Goal: Task Accomplishment & Management: Understand process/instructions

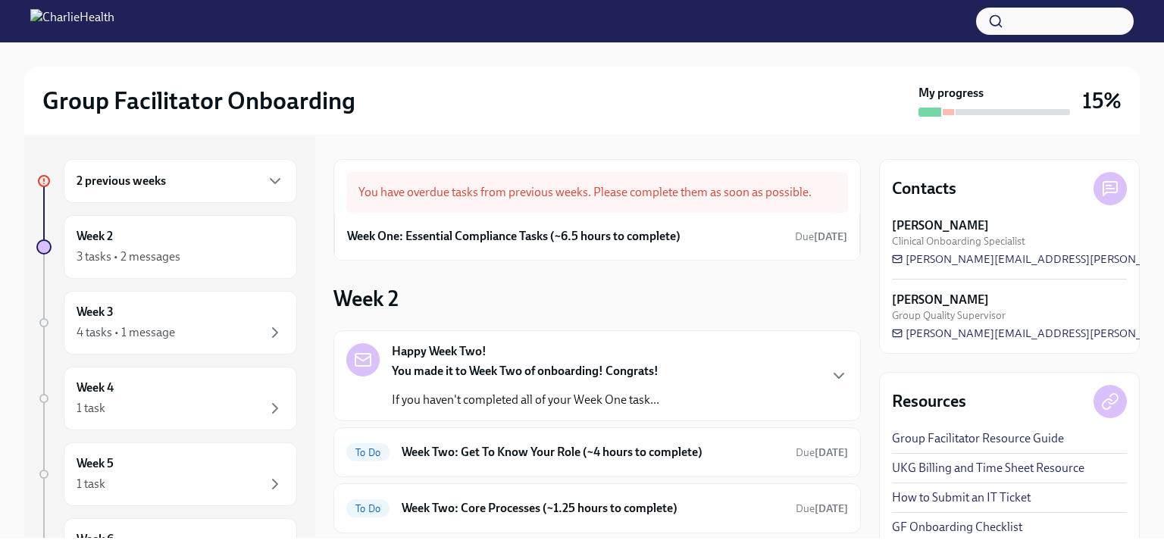
click at [157, 182] on h6 "2 previous weeks" at bounding box center [121, 181] width 89 height 17
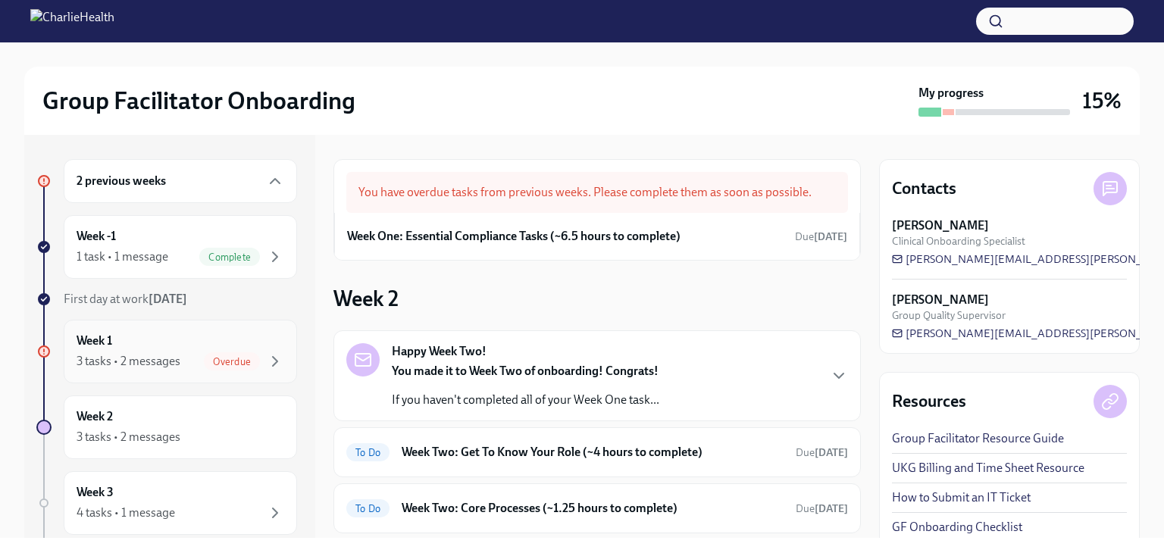
click at [184, 354] on div "3 tasks • 2 messages Overdue" at bounding box center [181, 361] width 208 height 18
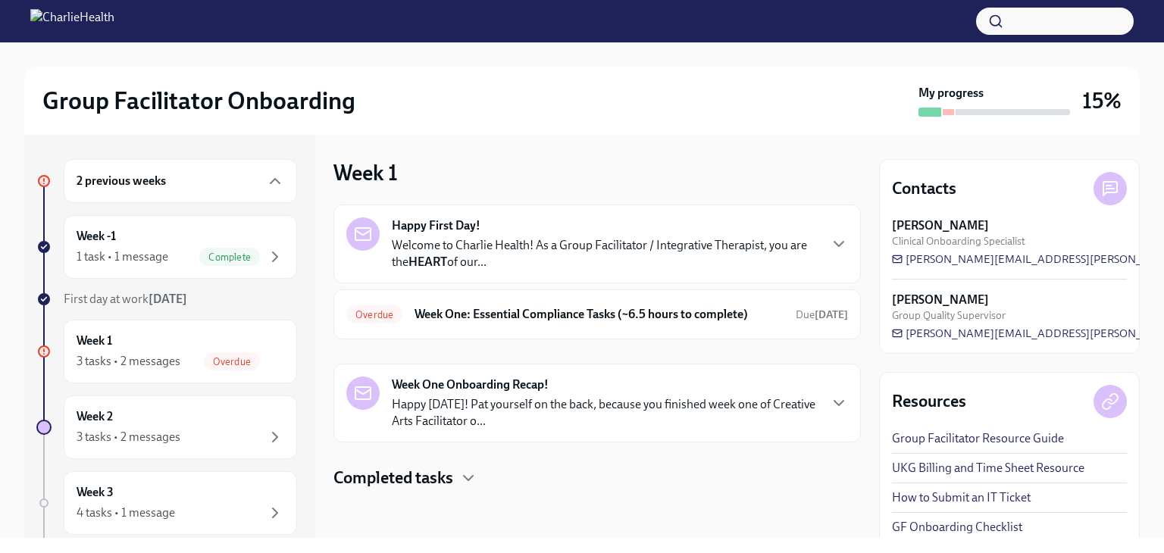
click at [546, 269] on p "Welcome to Charlie Health! As a Group Facilitator / Integrative Therapist, you …" at bounding box center [605, 253] width 426 height 33
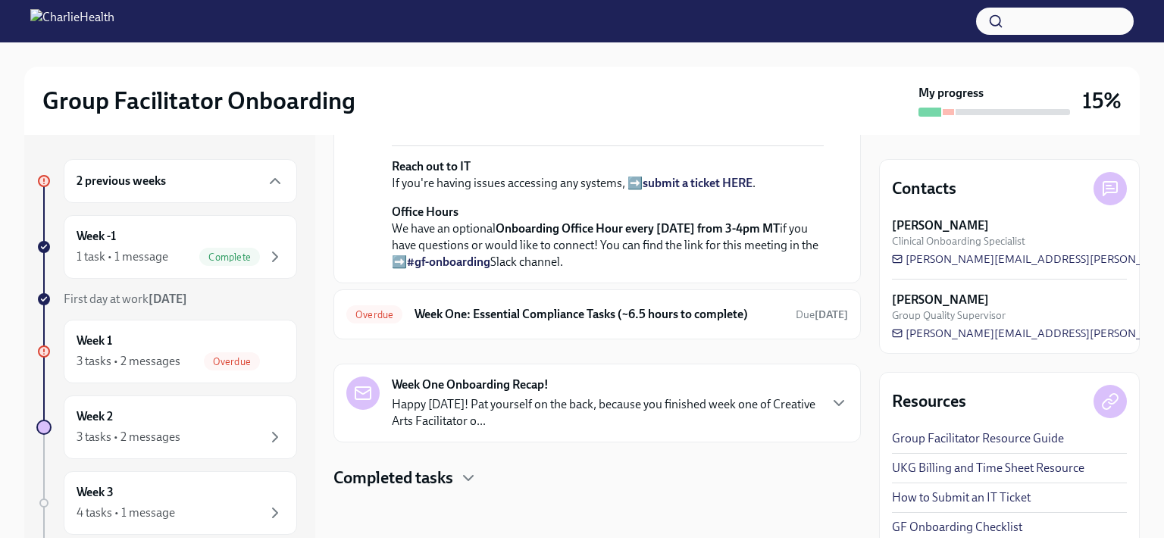
scroll to position [637, 0]
click at [543, 404] on p "Happy [DATE]! Pat yourself on the back, because you finished week one of Creati…" at bounding box center [605, 412] width 426 height 33
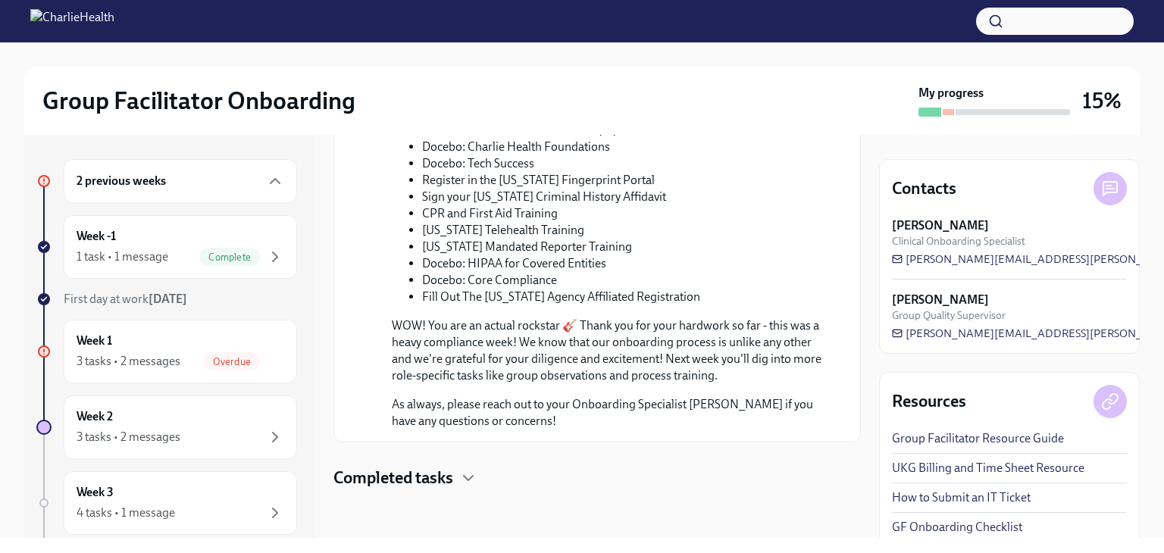
scroll to position [1414, 0]
click at [475, 482] on icon "button" at bounding box center [468, 478] width 18 height 18
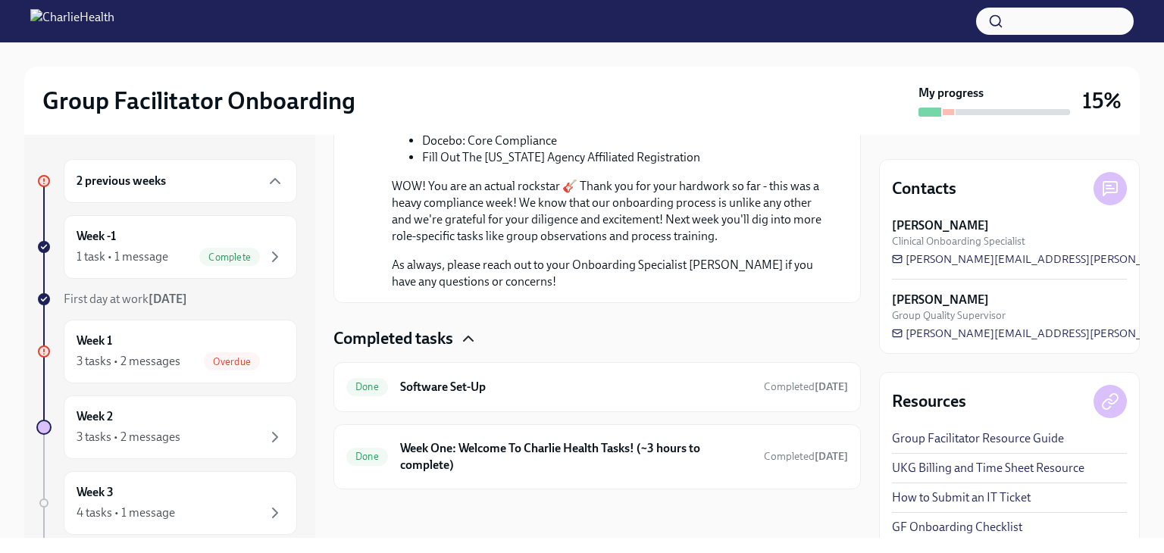
scroll to position [1553, 0]
click at [217, 356] on span "Overdue" at bounding box center [232, 361] width 56 height 11
click at [210, 367] on div "Overdue" at bounding box center [232, 361] width 56 height 18
click at [79, 352] on div "3 tasks • 2 messages Overdue" at bounding box center [181, 361] width 208 height 18
click at [94, 340] on h6 "Week 1" at bounding box center [95, 341] width 36 height 17
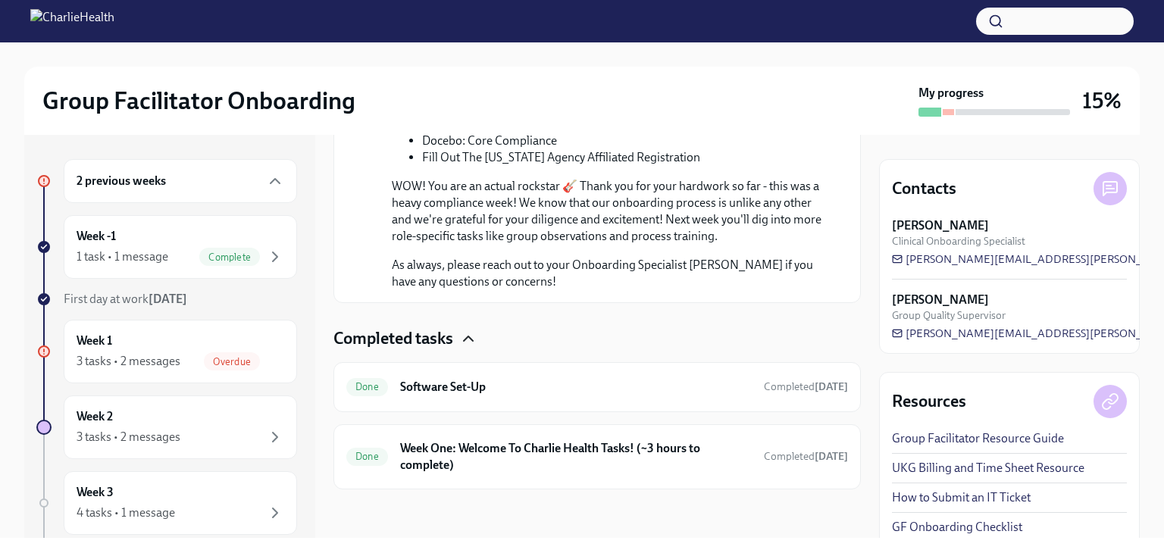
click at [45, 353] on icon at bounding box center [44, 352] width 8 height 8
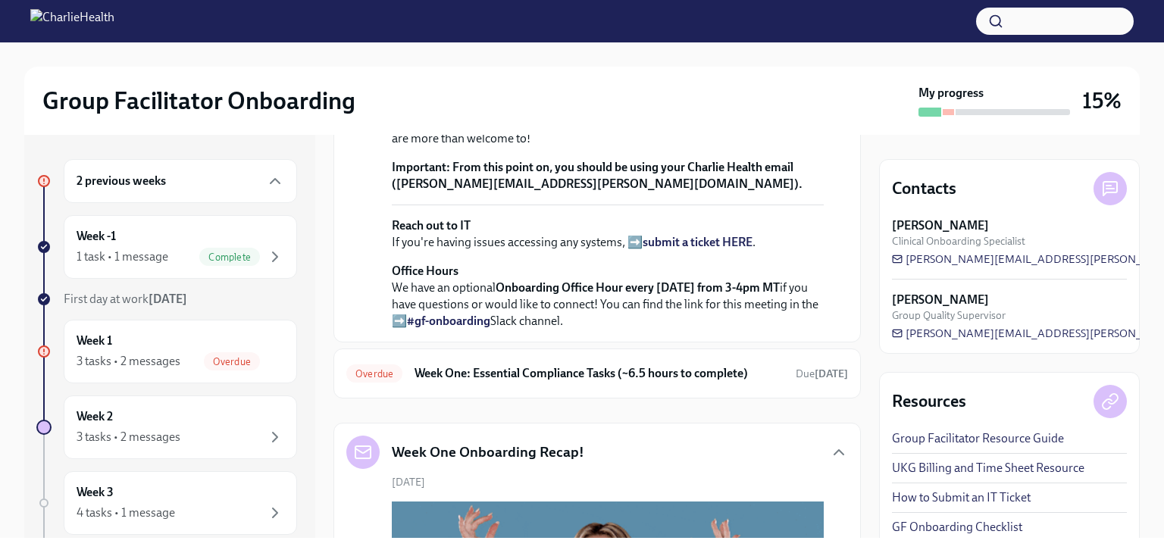
scroll to position [643, 0]
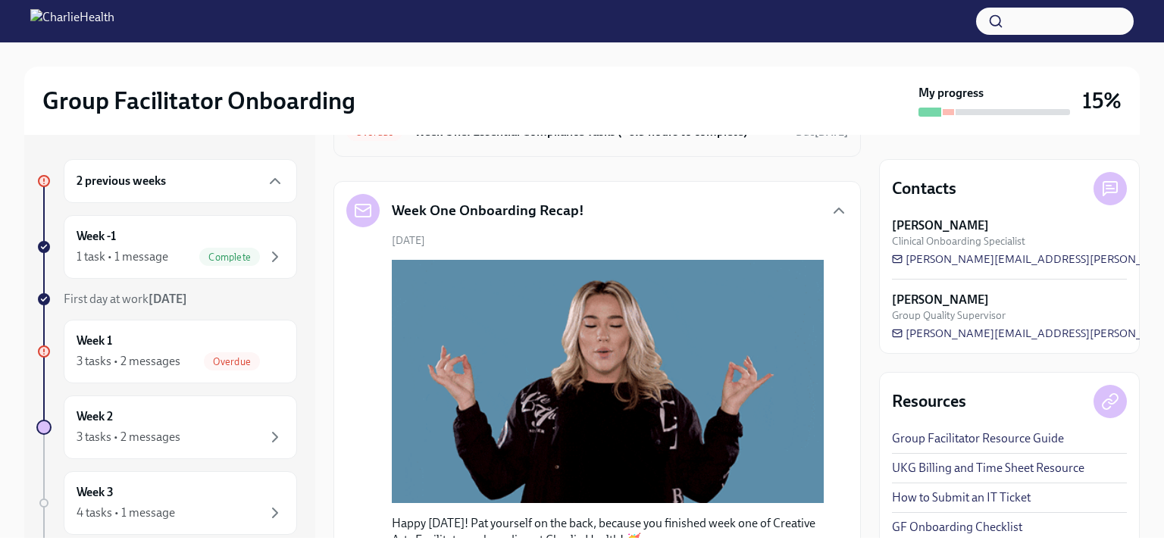
click at [479, 140] on h6 "Week One: Essential Compliance Tasks (~6.5 hours to complete)" at bounding box center [598, 132] width 369 height 17
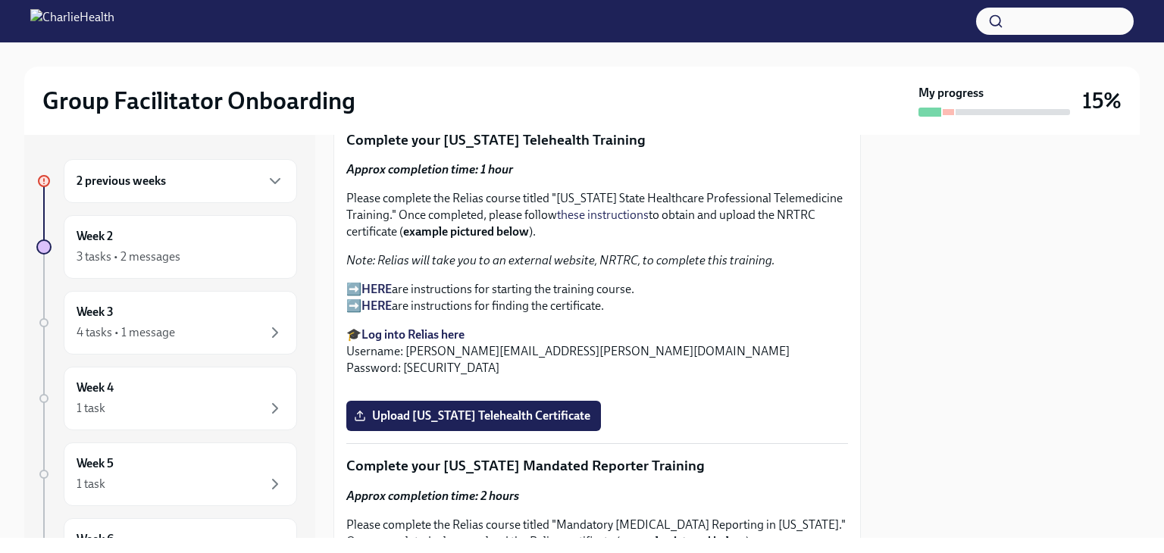
scroll to position [2122, 0]
